Goal: Transaction & Acquisition: Purchase product/service

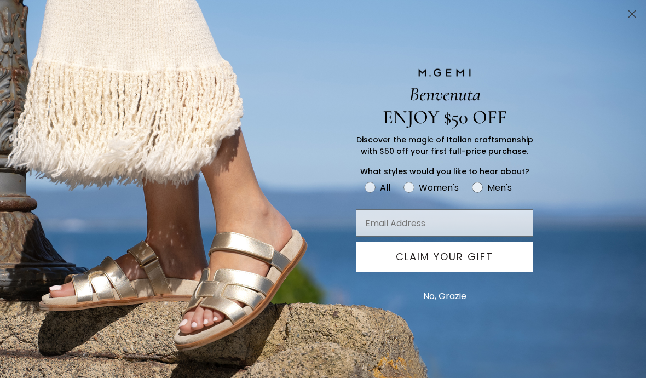
click at [632, 16] on circle "Close dialog" at bounding box center [632, 14] width 18 height 18
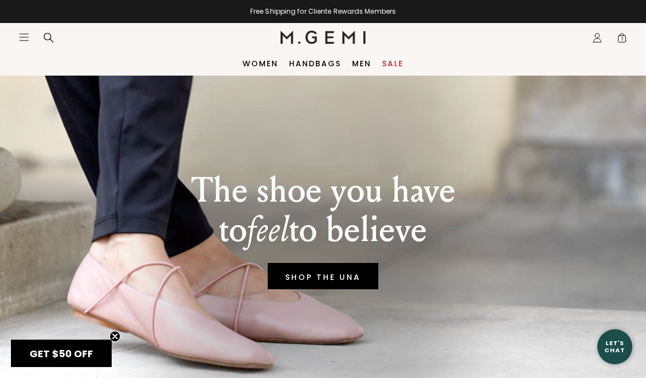
click at [52, 36] on icon at bounding box center [48, 37] width 11 height 11
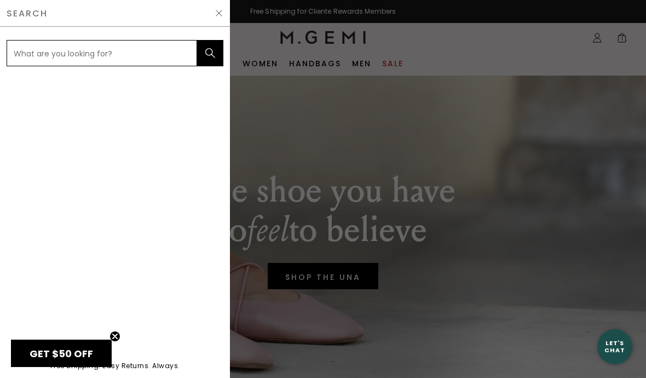
click at [169, 48] on input "text" at bounding box center [102, 53] width 191 height 26
type input "Wedge"
click at [210, 53] on button "submit" at bounding box center [210, 53] width 26 height 26
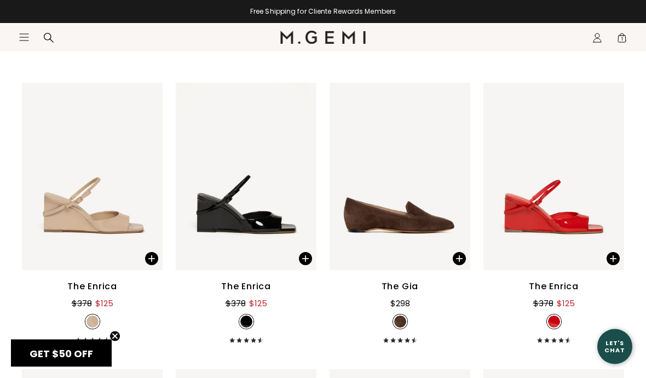
scroll to position [376, 0]
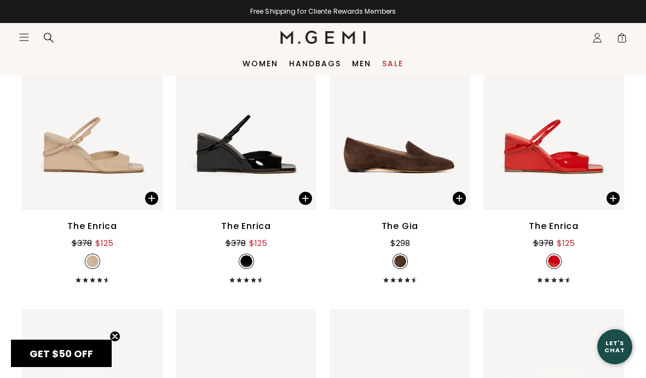
click at [623, 37] on span "1" at bounding box center [622, 39] width 11 height 11
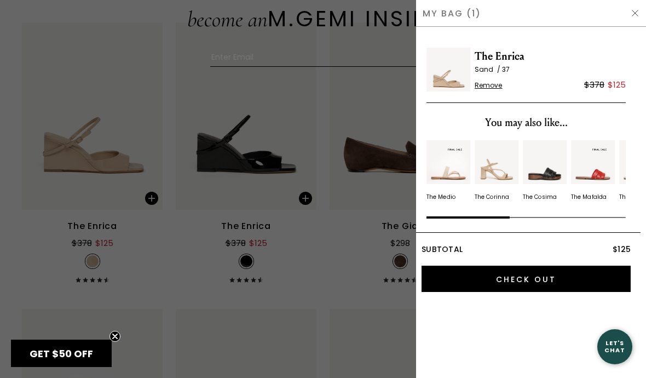
scroll to position [0, 0]
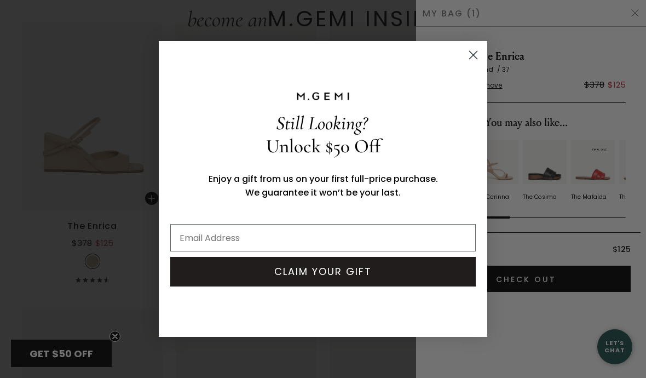
click at [478, 53] on circle "Close dialog" at bounding box center [473, 55] width 18 height 18
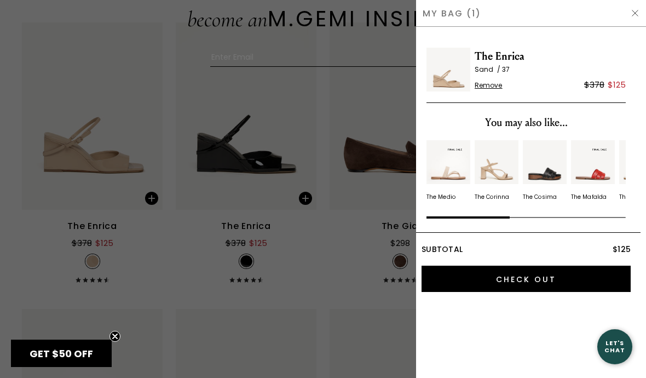
click at [124, 171] on div at bounding box center [323, 189] width 646 height 378
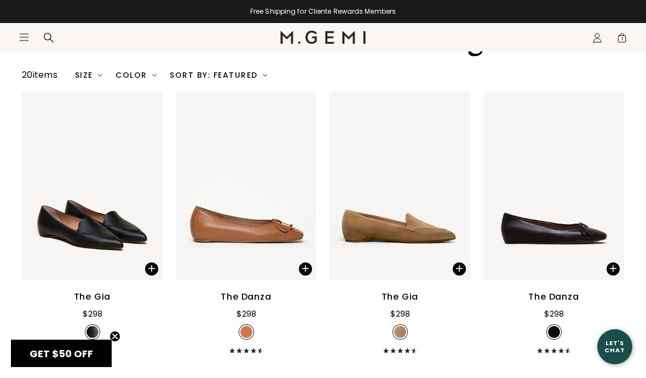
scroll to position [436, 0]
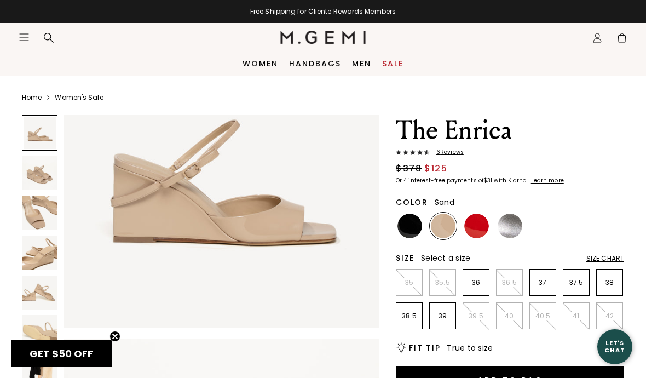
click at [43, 213] on img at bounding box center [39, 212] width 34 height 34
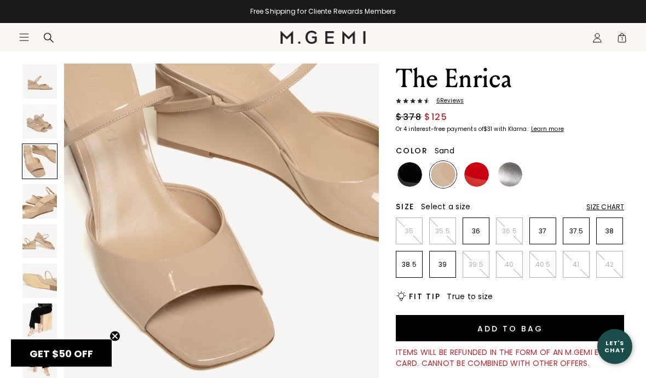
scroll to position [51, 0]
click at [45, 321] on img at bounding box center [39, 320] width 34 height 34
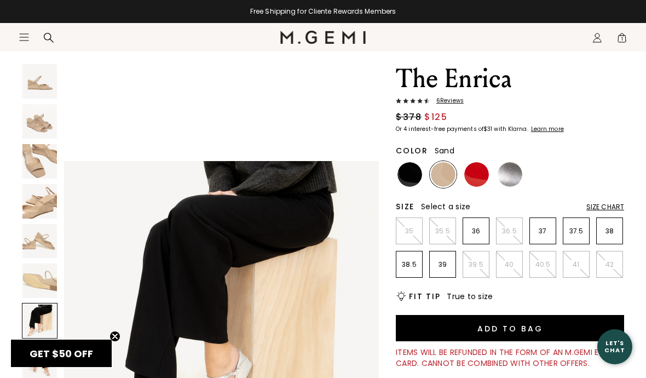
scroll to position [1955, 0]
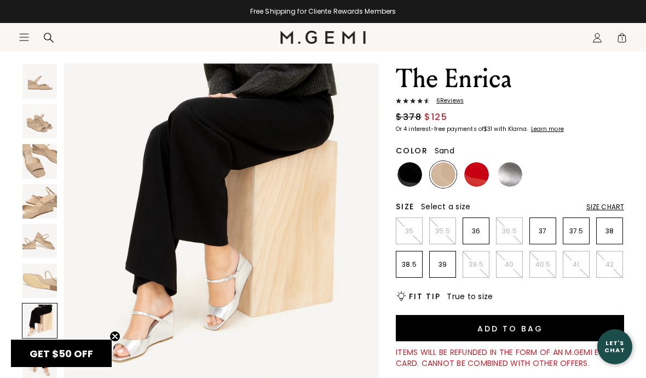
click at [44, 356] on img at bounding box center [39, 360] width 34 height 34
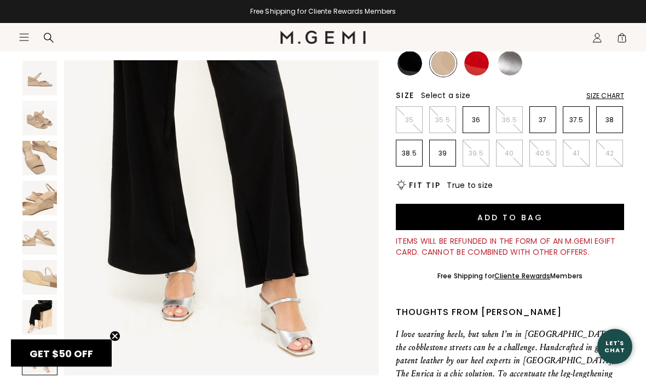
scroll to position [169, 0]
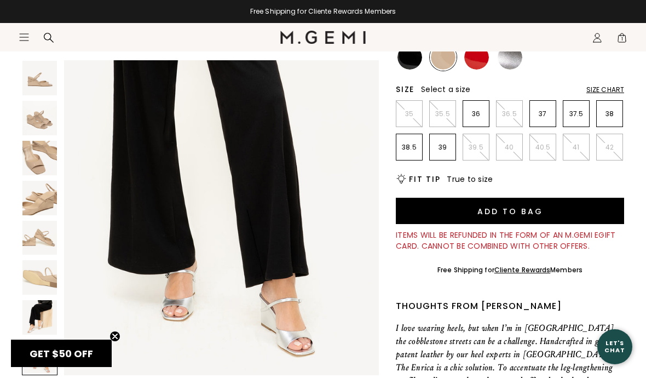
click at [473, 66] on section "Icons/20x20/hamburger@2x Women Shop All Shoes New Arrivals Bestsellers Essentia…" at bounding box center [323, 49] width 646 height 53
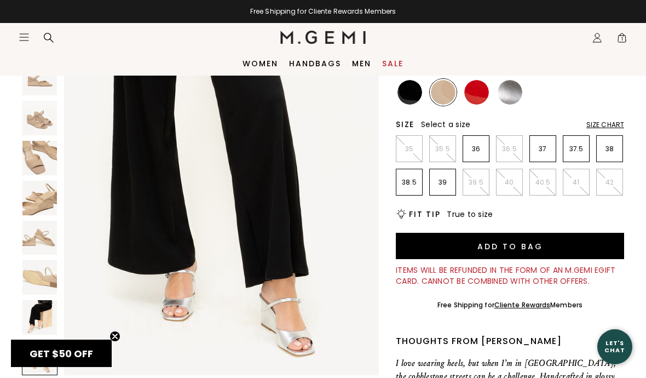
scroll to position [133, 0]
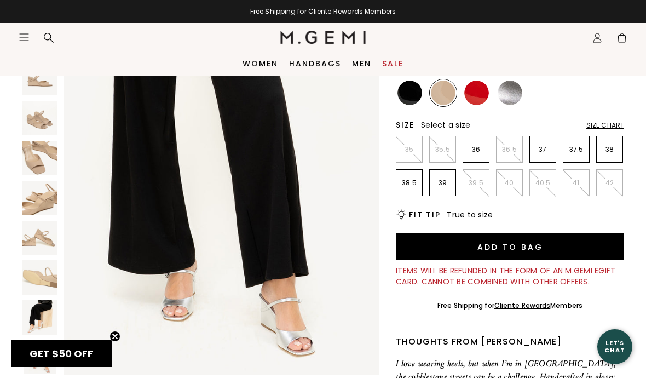
click at [479, 95] on img at bounding box center [476, 92] width 25 height 25
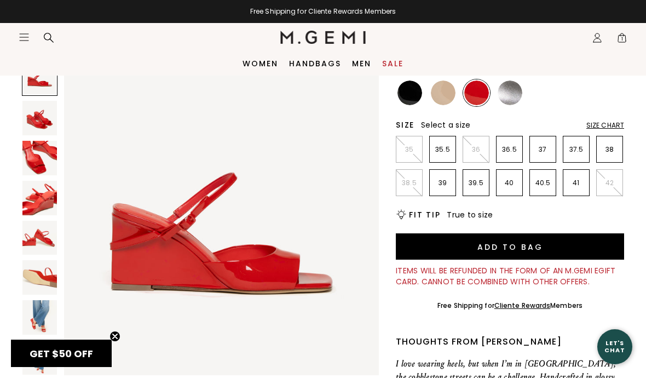
click at [55, 308] on img at bounding box center [39, 317] width 34 height 34
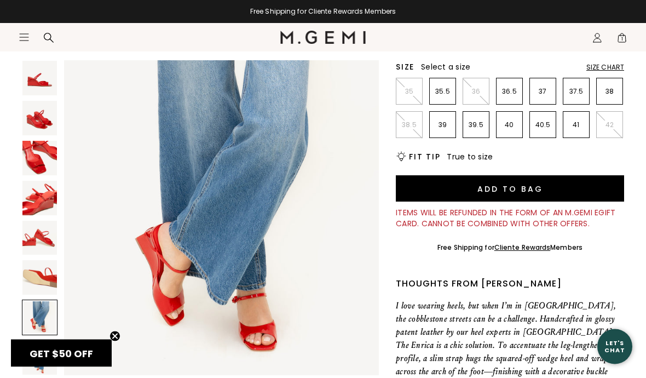
scroll to position [191, 0]
click at [43, 356] on img at bounding box center [39, 357] width 34 height 34
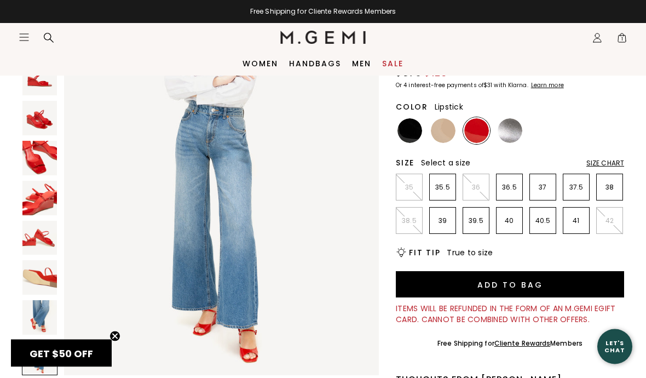
scroll to position [70, 0]
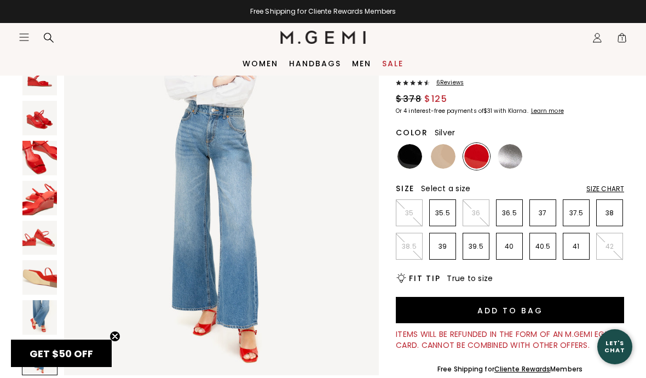
click at [510, 158] on img at bounding box center [510, 156] width 25 height 25
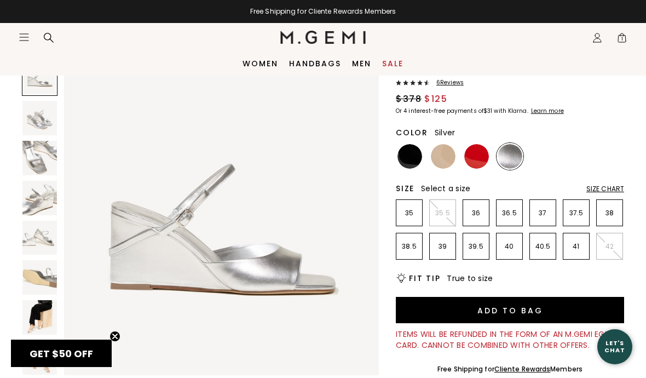
click at [47, 313] on img at bounding box center [39, 317] width 34 height 34
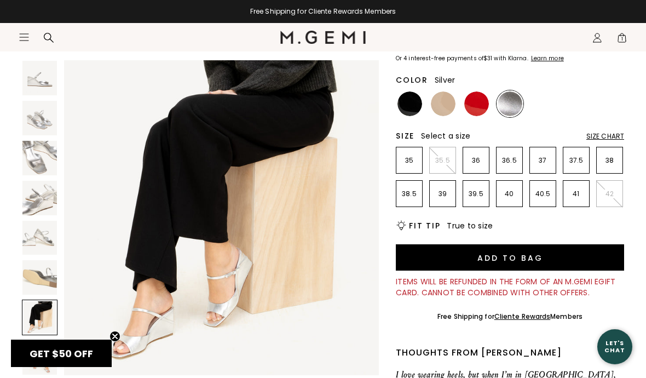
scroll to position [123, 0]
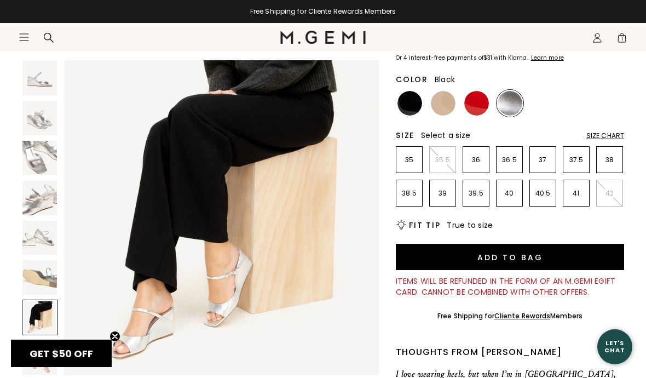
click at [404, 105] on img at bounding box center [410, 103] width 25 height 25
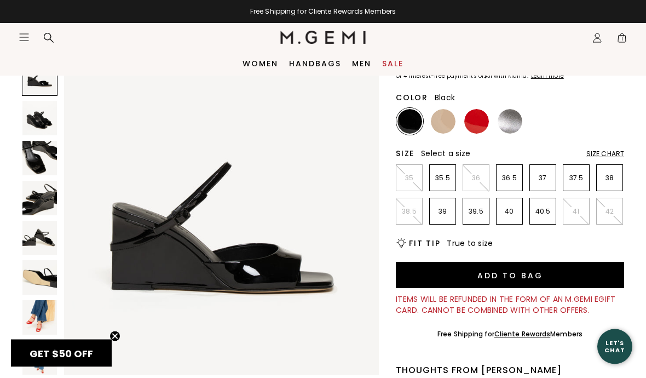
scroll to position [105, 0]
click at [444, 117] on img at bounding box center [443, 121] width 25 height 25
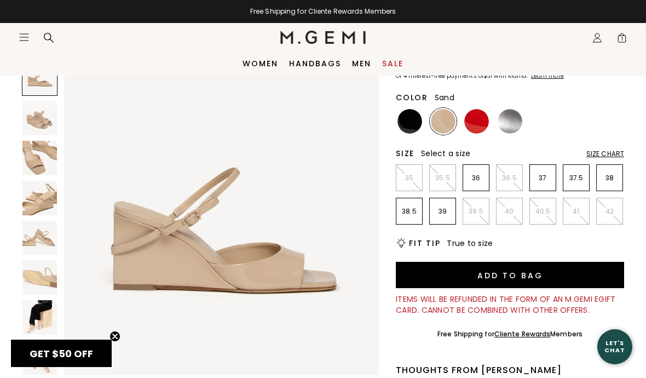
click at [613, 157] on div "Size Chart" at bounding box center [605, 153] width 38 height 9
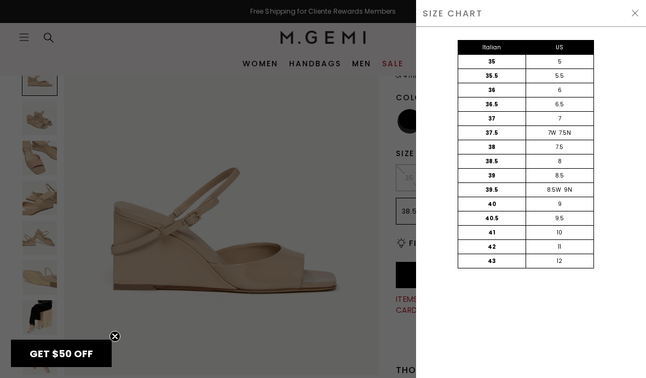
click at [632, 16] on img at bounding box center [635, 13] width 9 height 9
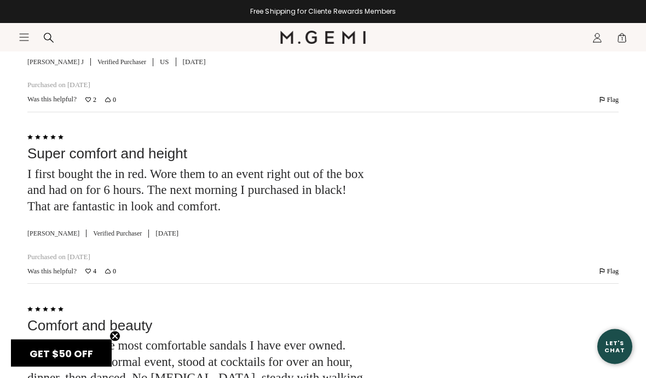
scroll to position [2621, 0]
click at [623, 43] on span "1" at bounding box center [622, 39] width 11 height 11
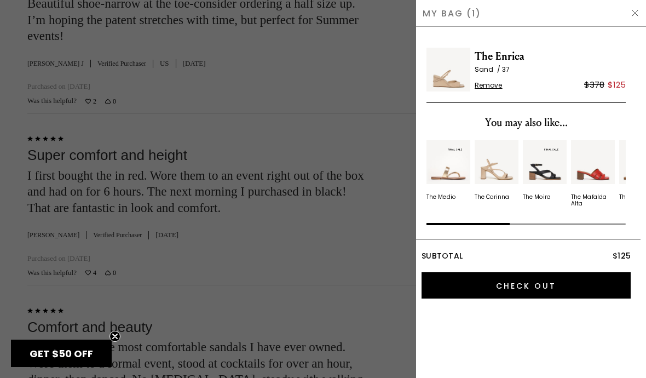
scroll to position [0, 0]
